Goal: Book appointment/travel/reservation

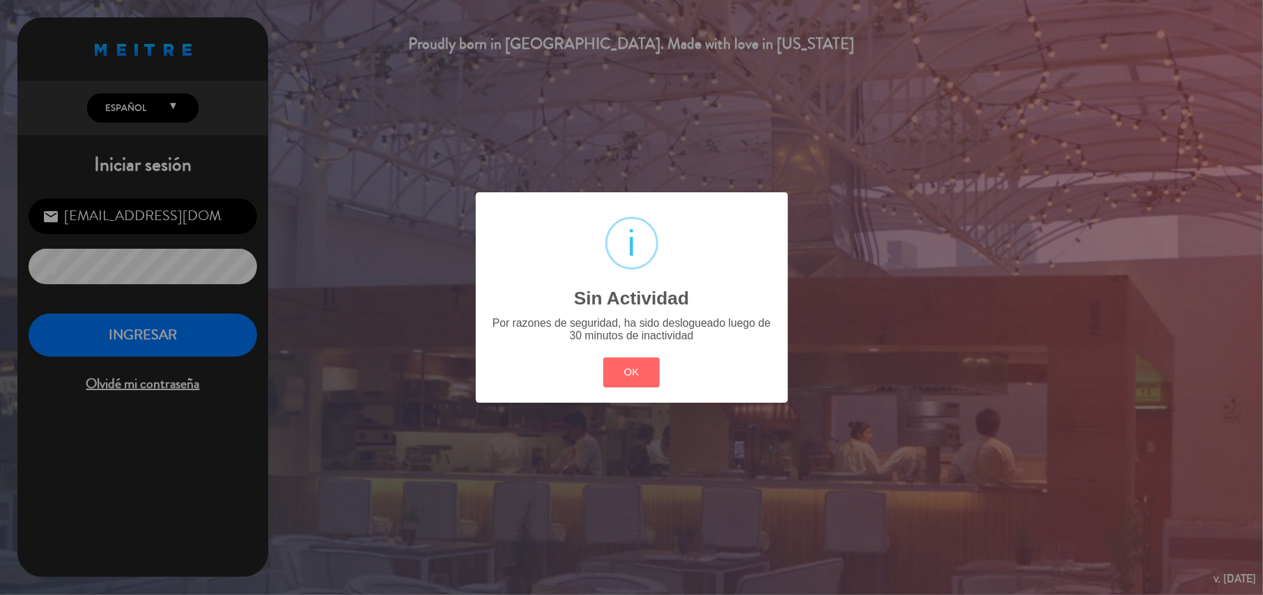
click at [603, 357] on button "OK" at bounding box center [631, 372] width 56 height 30
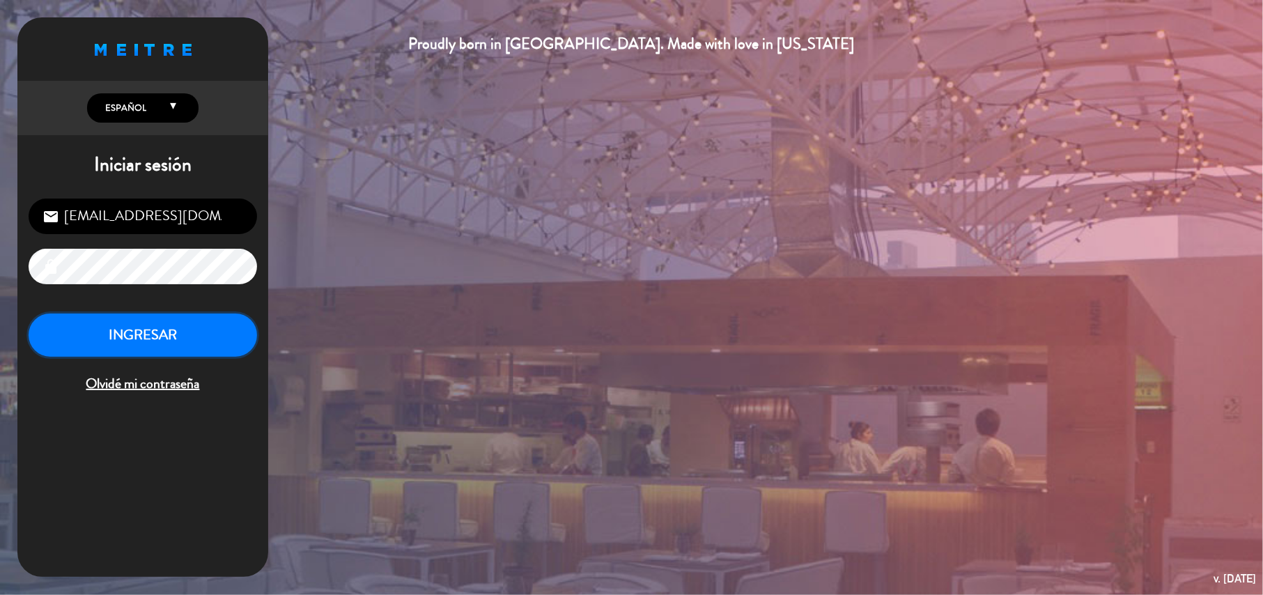
click at [148, 344] on button "INGRESAR" at bounding box center [143, 335] width 228 height 44
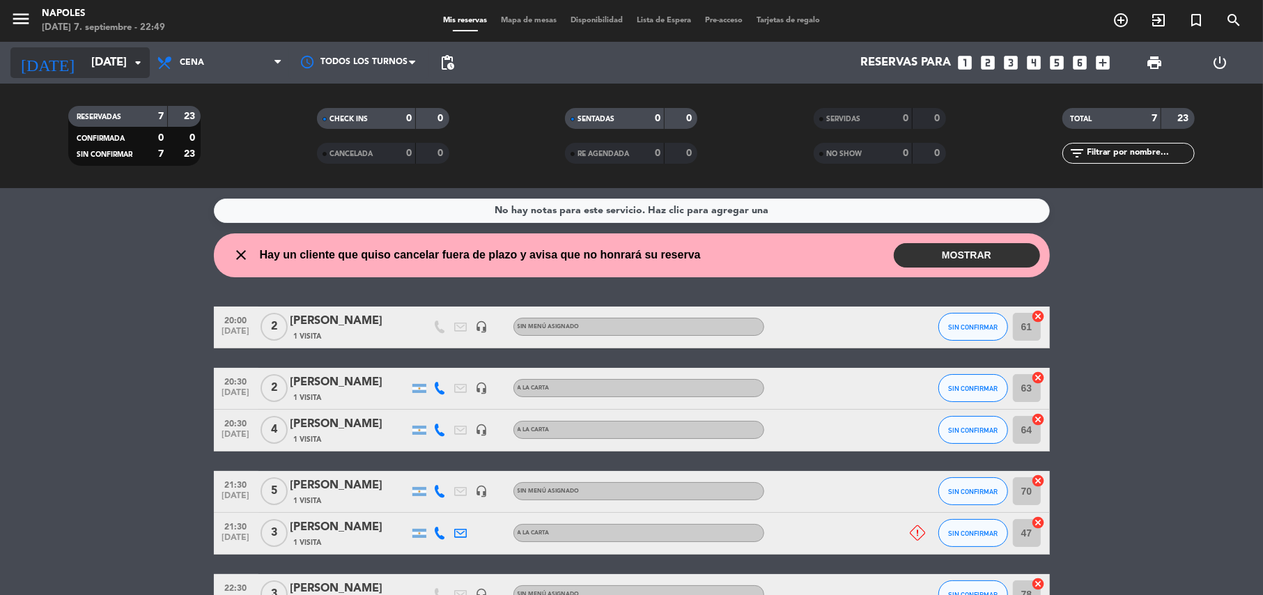
click at [107, 65] on input "[DATE]" at bounding box center [159, 62] width 150 height 27
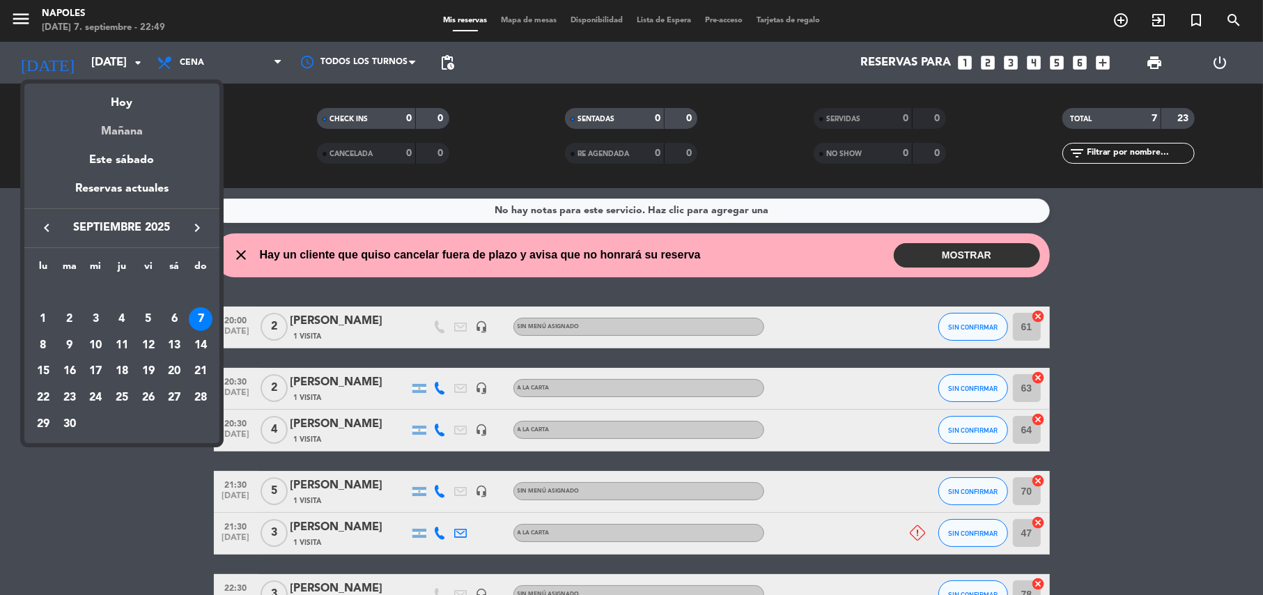
click at [132, 129] on div "Mañana" at bounding box center [121, 126] width 195 height 29
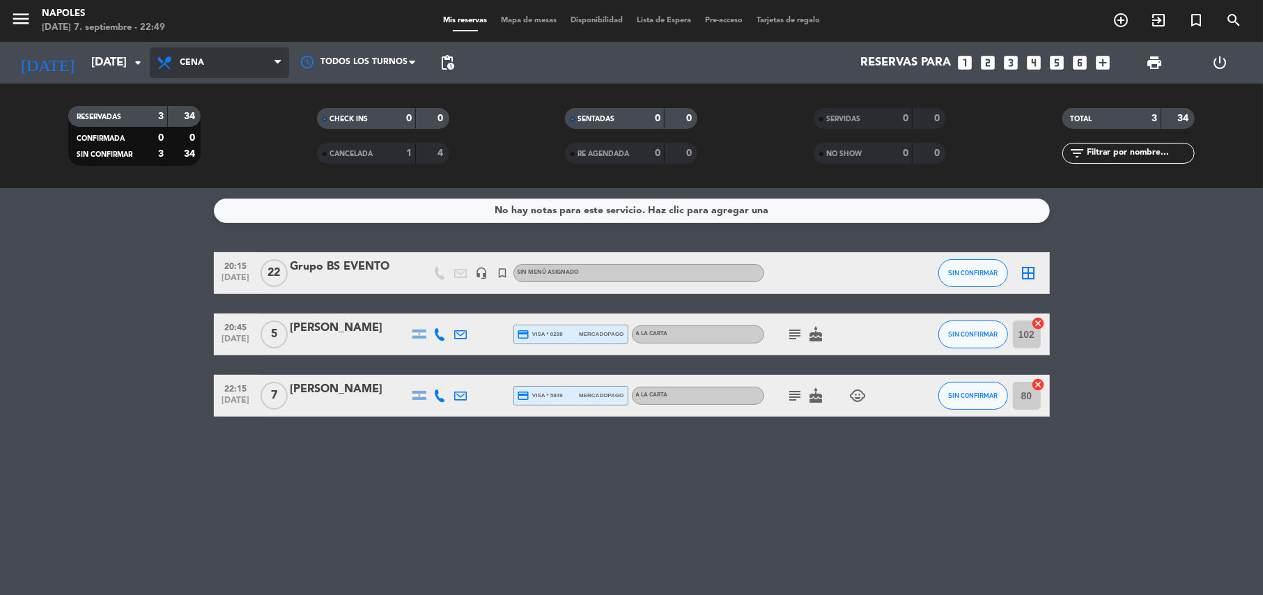
click at [190, 60] on span "Cena" at bounding box center [192, 63] width 24 height 10
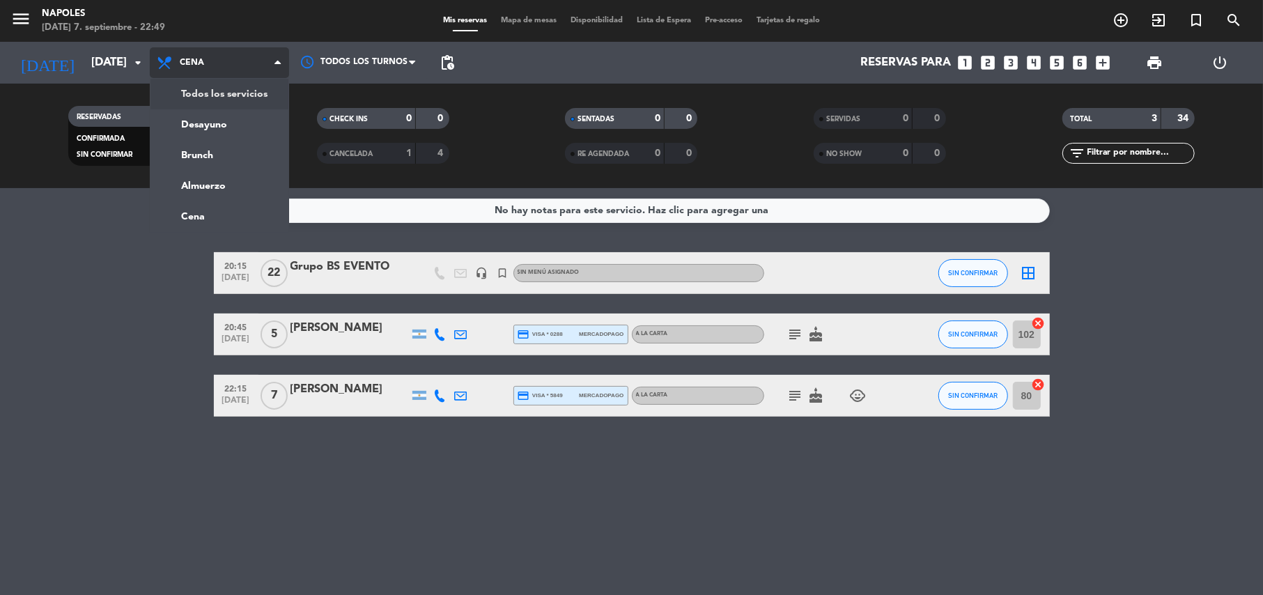
click at [212, 95] on div "menu [PERSON_NAME][DATE] 7. septiembre - 22:49 Mis reservas Mapa de mesas Dispo…" at bounding box center [631, 94] width 1263 height 188
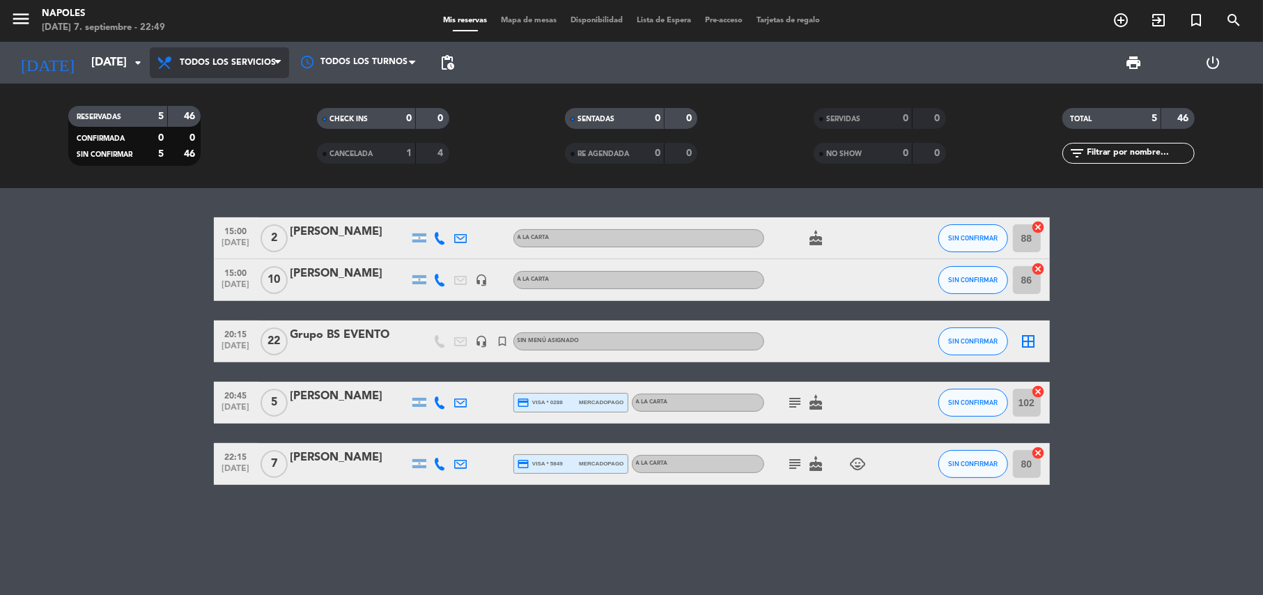
click at [238, 72] on span "Todos los servicios" at bounding box center [219, 62] width 139 height 31
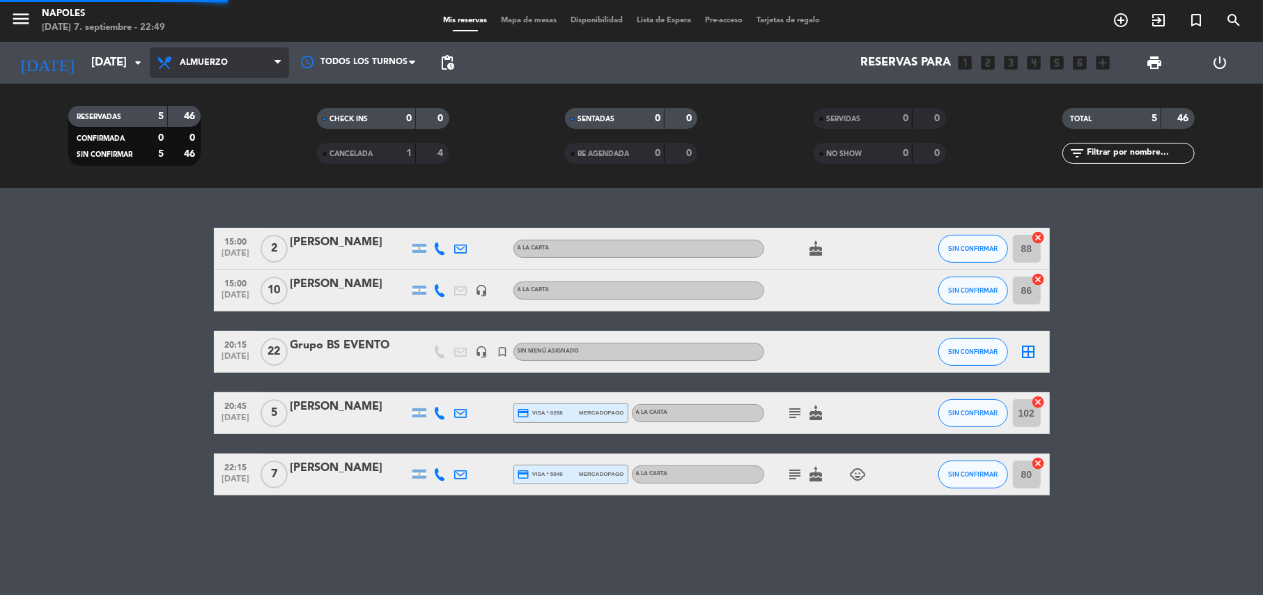
click at [215, 187] on div "menu [PERSON_NAME][DATE] 7. septiembre - 22:49 Mis reservas Mapa de mesas Dispo…" at bounding box center [631, 94] width 1263 height 188
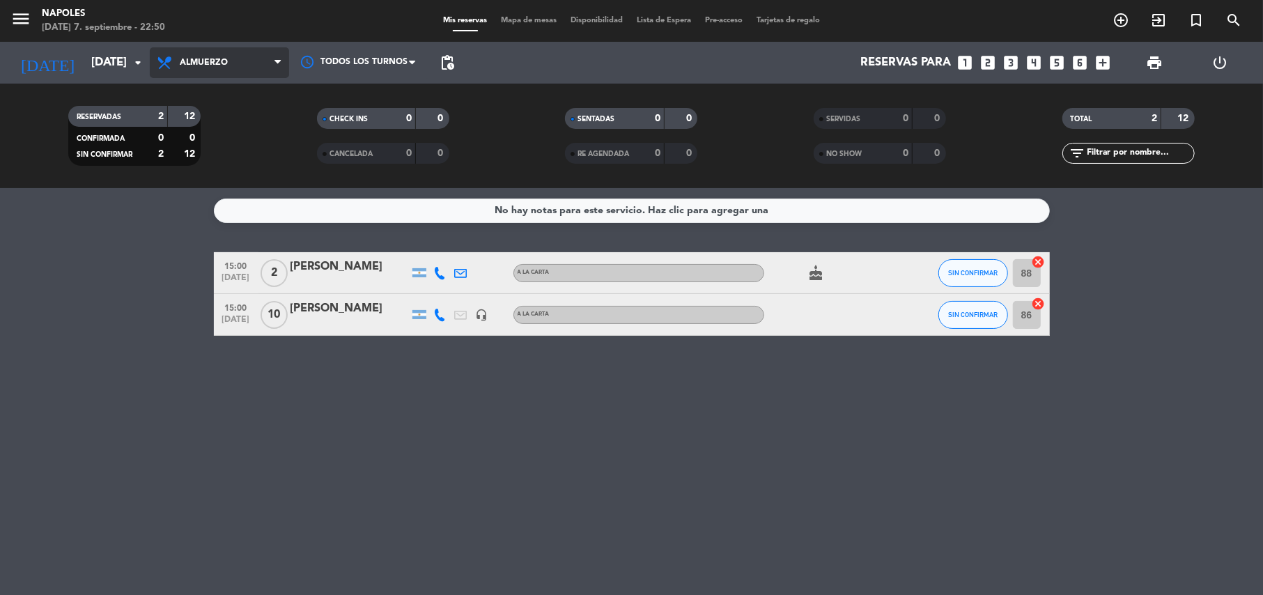
click at [219, 72] on span "Almuerzo" at bounding box center [219, 62] width 139 height 31
click at [221, 205] on ng-component "menu [PERSON_NAME][DATE] 7. septiembre - 22:50 Mis reservas Mapa de mesas Dispo…" at bounding box center [631, 297] width 1263 height 595
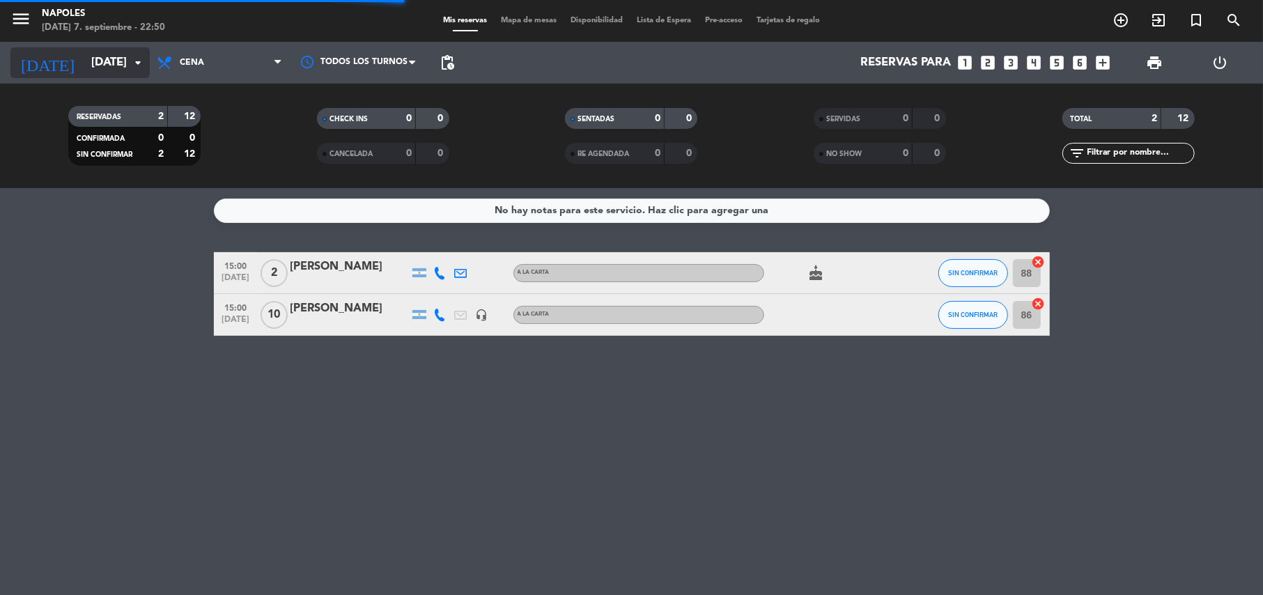
click at [145, 62] on icon "arrow_drop_down" at bounding box center [138, 62] width 17 height 17
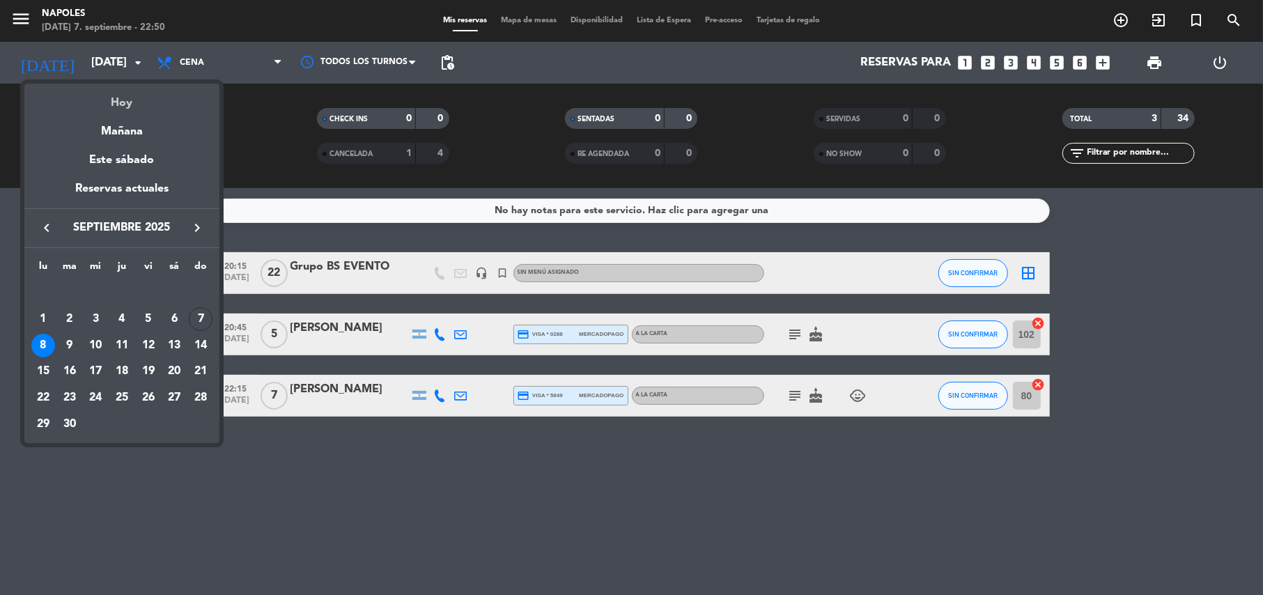
click at [130, 106] on div "Hoy" at bounding box center [121, 98] width 195 height 29
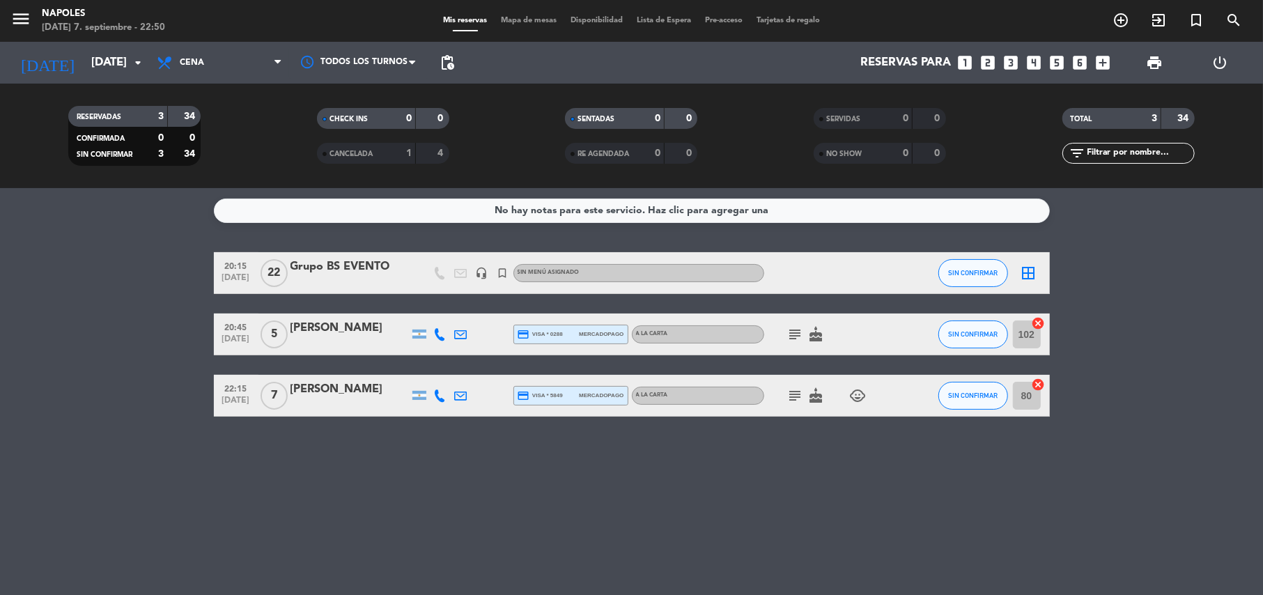
type input "[DATE]"
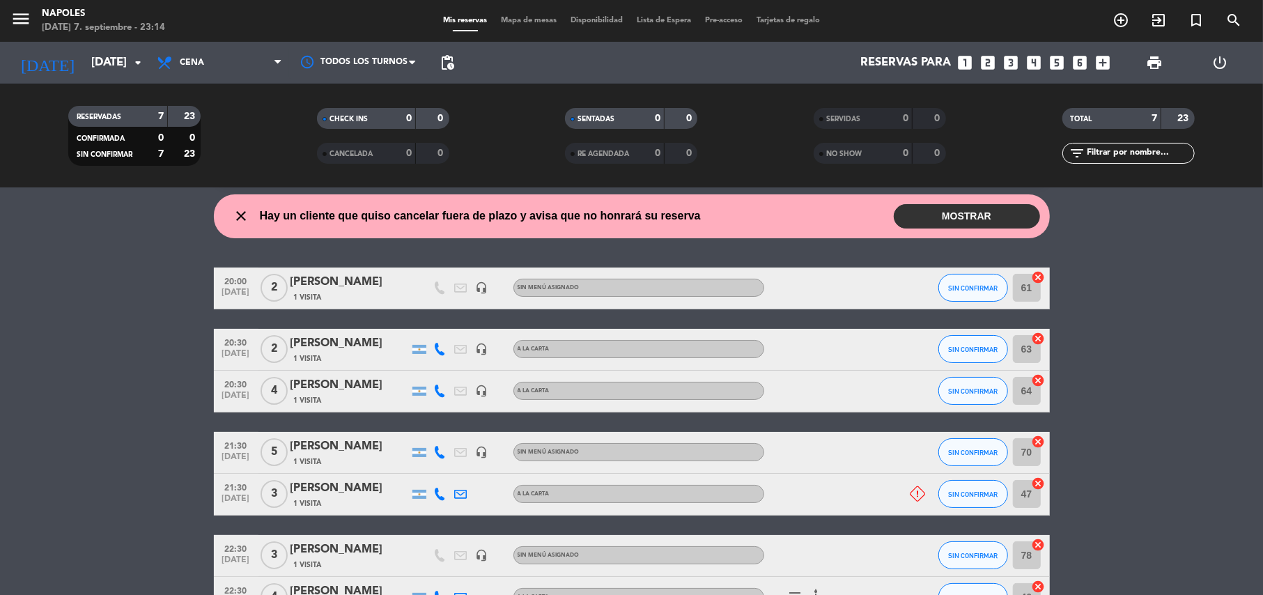
scroll to position [132, 0]
